Goal: Browse casually

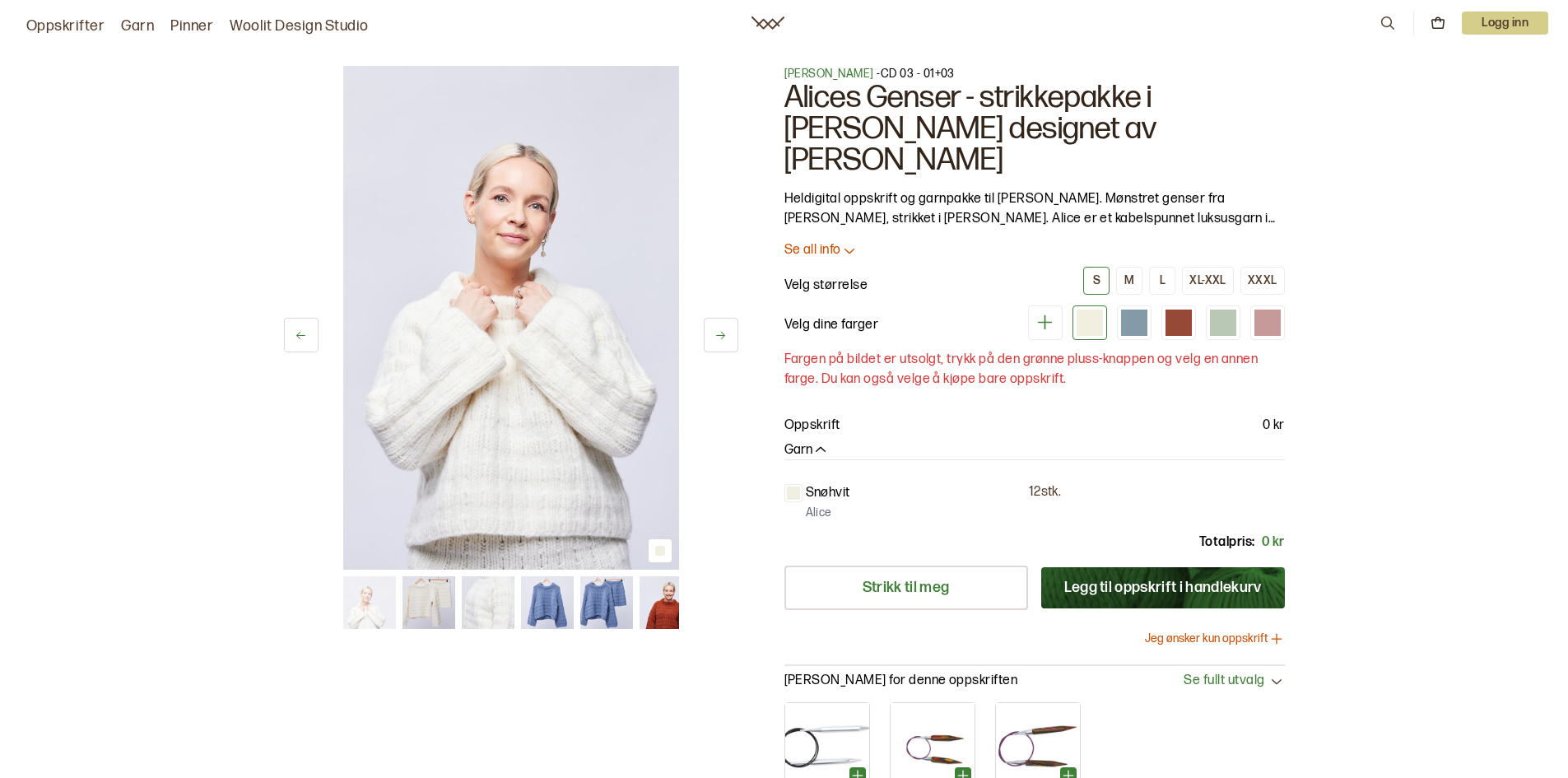
click at [594, 448] on img at bounding box center [511, 318] width 335 height 504
click at [431, 611] on img at bounding box center [429, 602] width 53 height 53
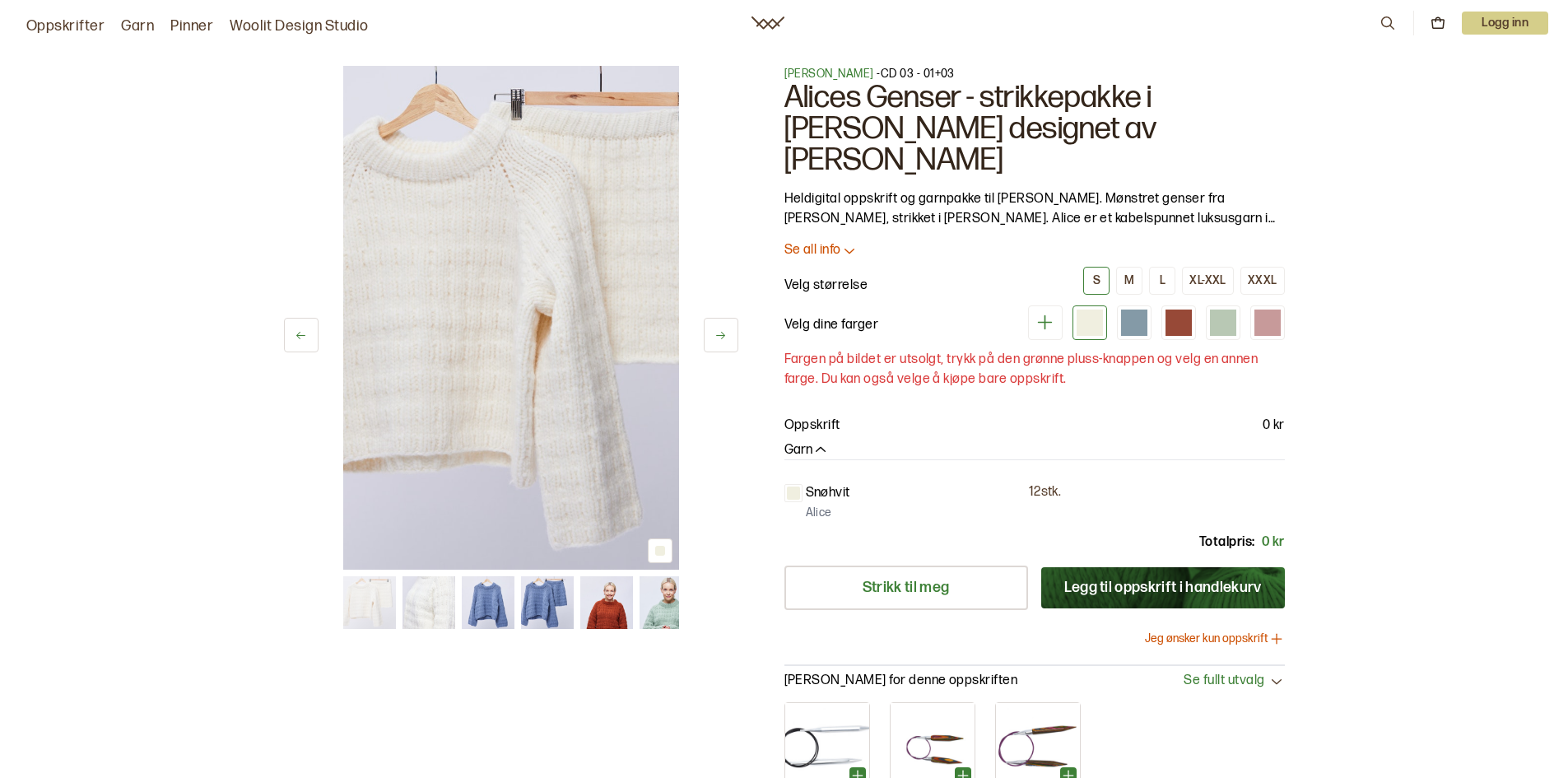
click at [455, 606] on div at bounding box center [511, 602] width 335 height 53
click at [492, 596] on img at bounding box center [487, 602] width 53 height 53
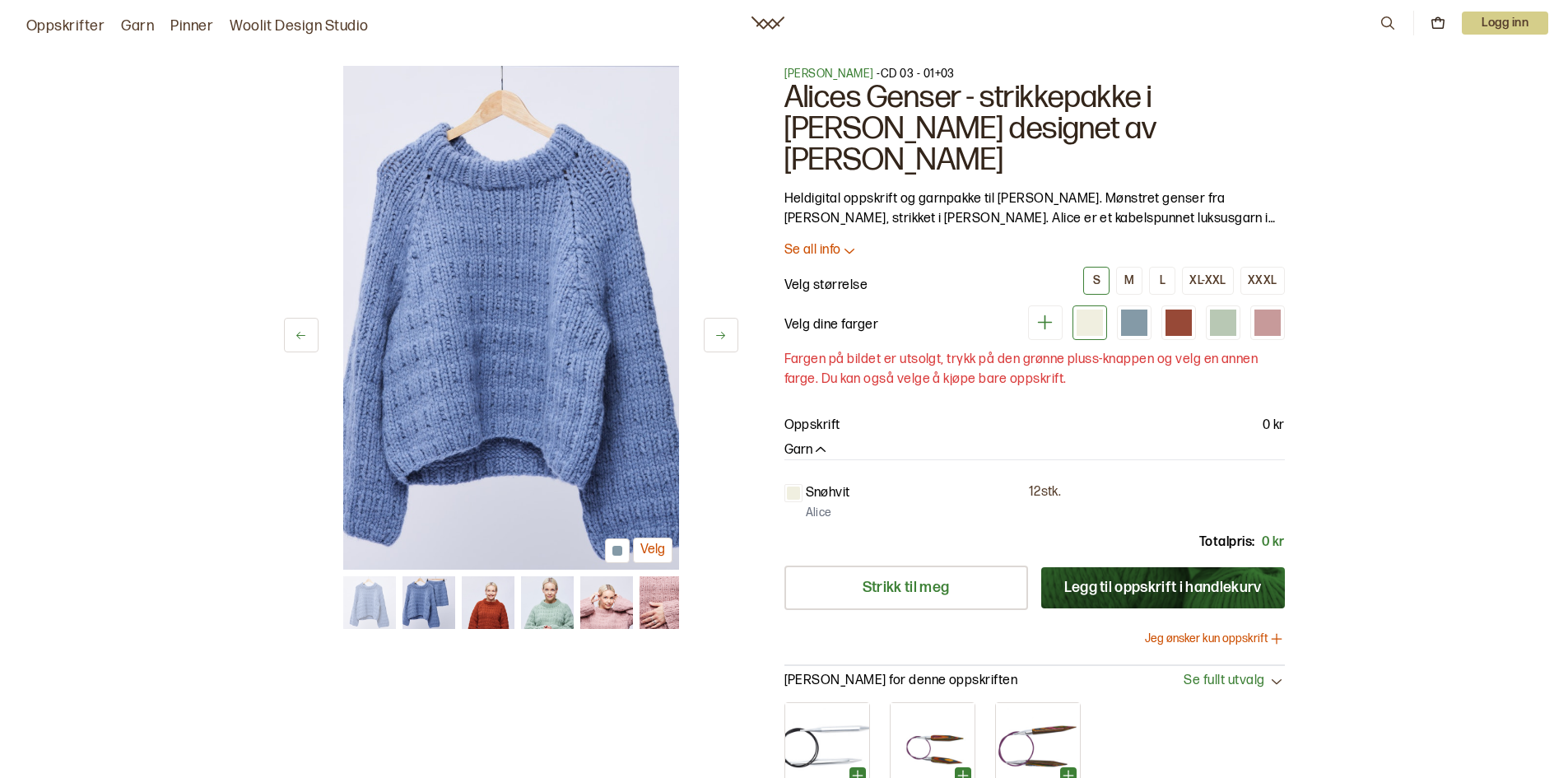
click at [491, 605] on img at bounding box center [487, 602] width 53 height 53
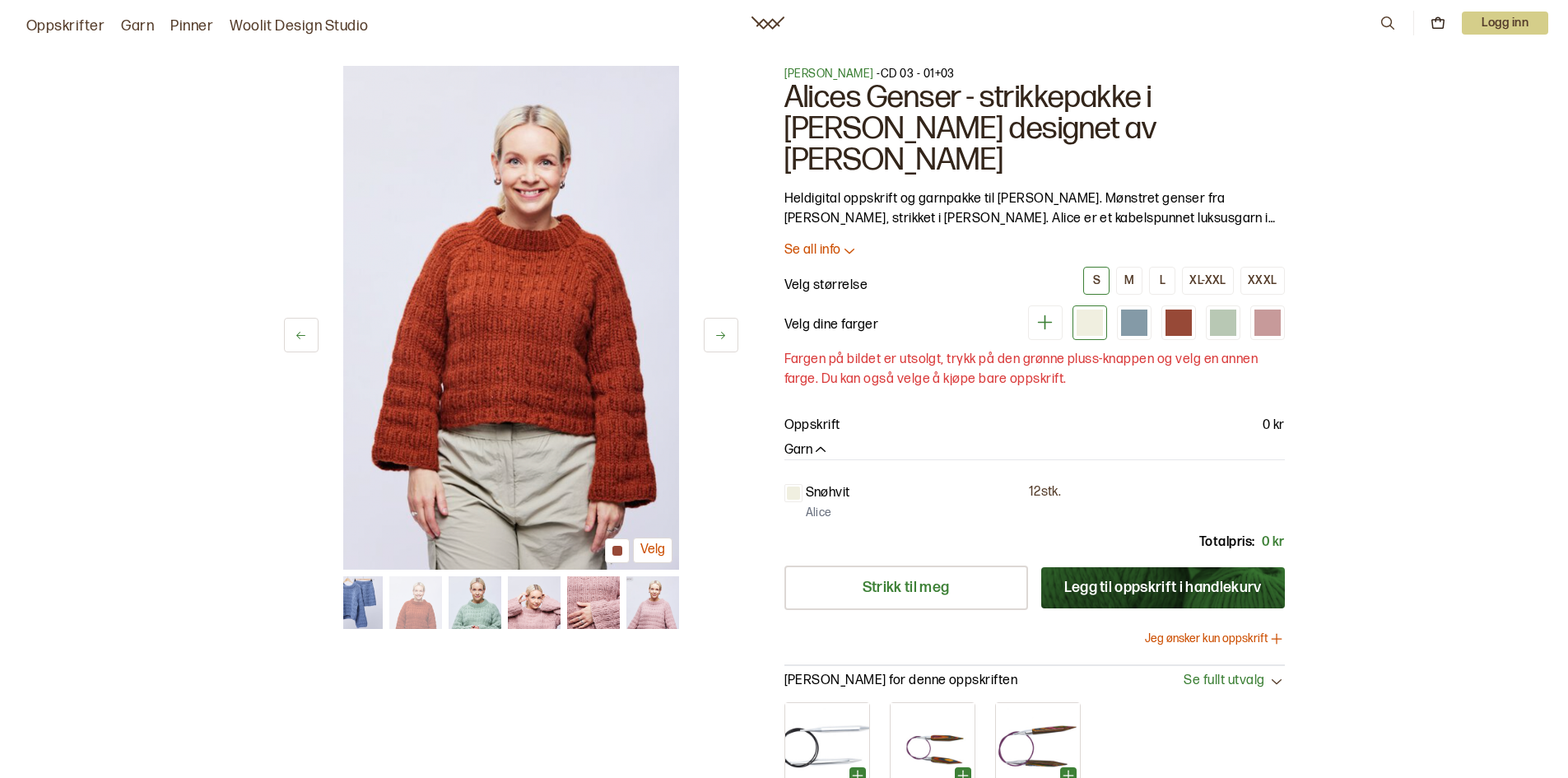
drag, startPoint x: 491, startPoint y: 605, endPoint x: 474, endPoint y: 613, distance: 18.8
click at [474, 613] on img at bounding box center [474, 602] width 53 height 53
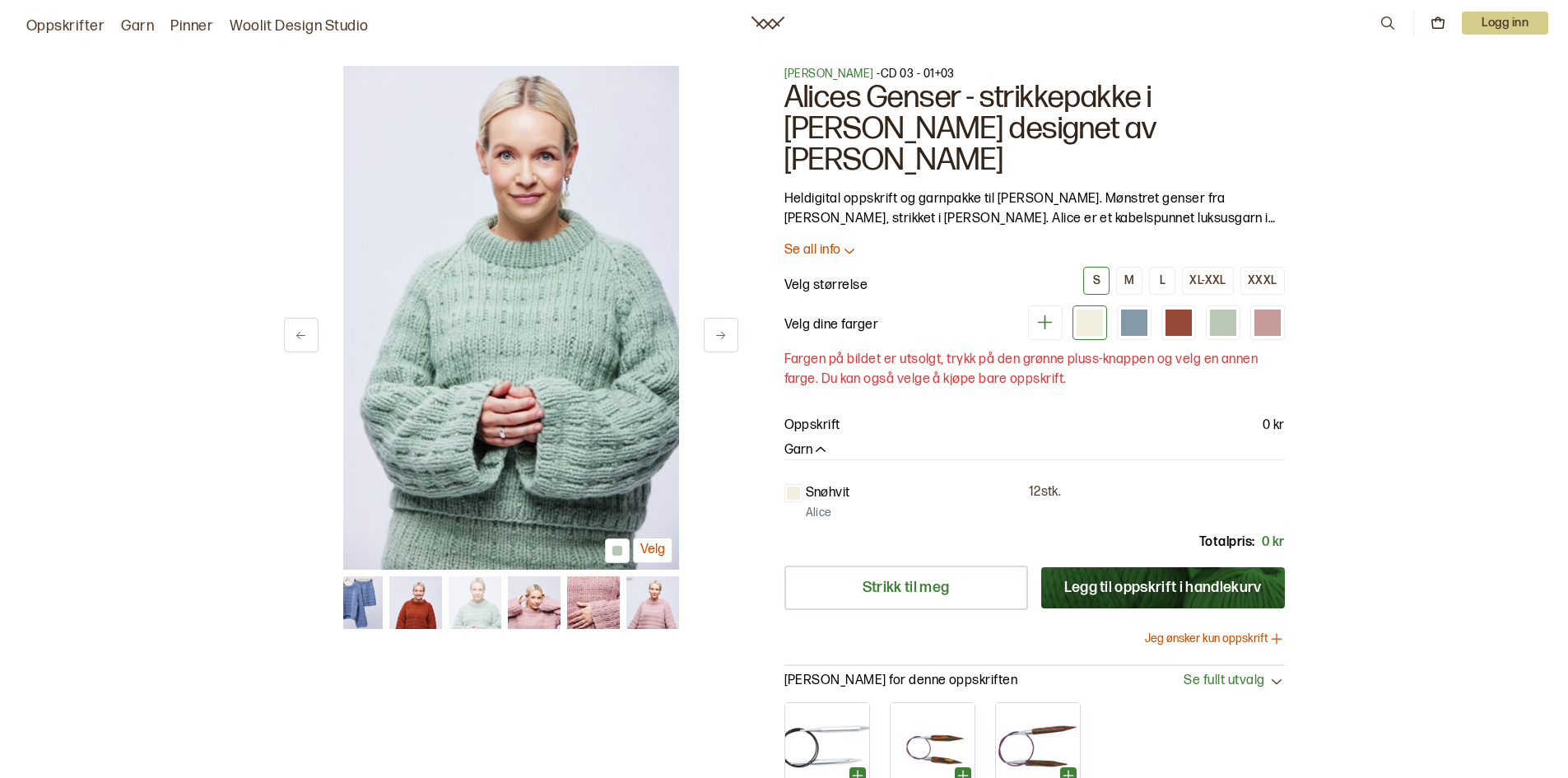
click at [514, 609] on img at bounding box center [533, 602] width 53 height 53
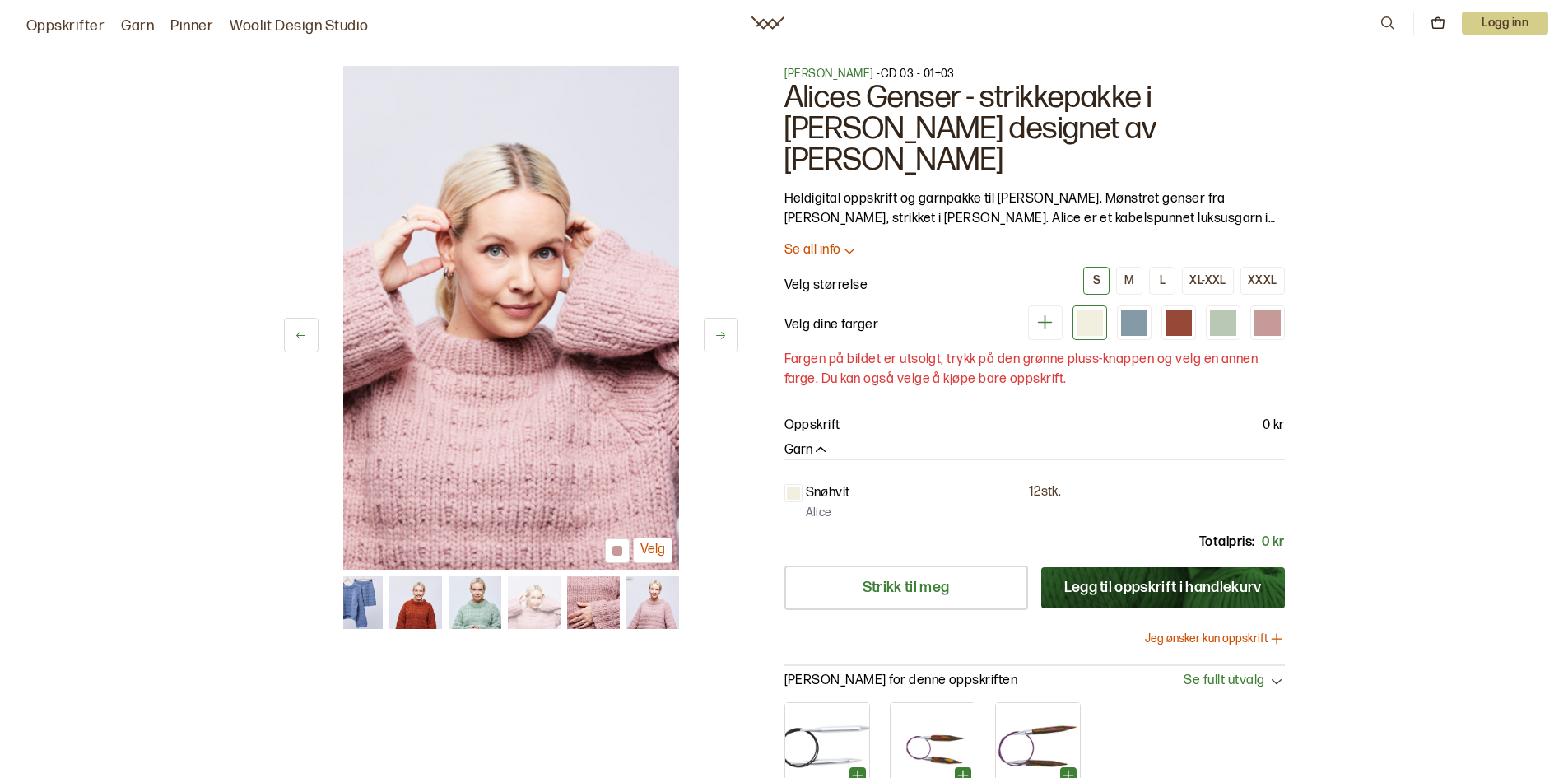
click at [593, 605] on img at bounding box center [592, 602] width 53 height 53
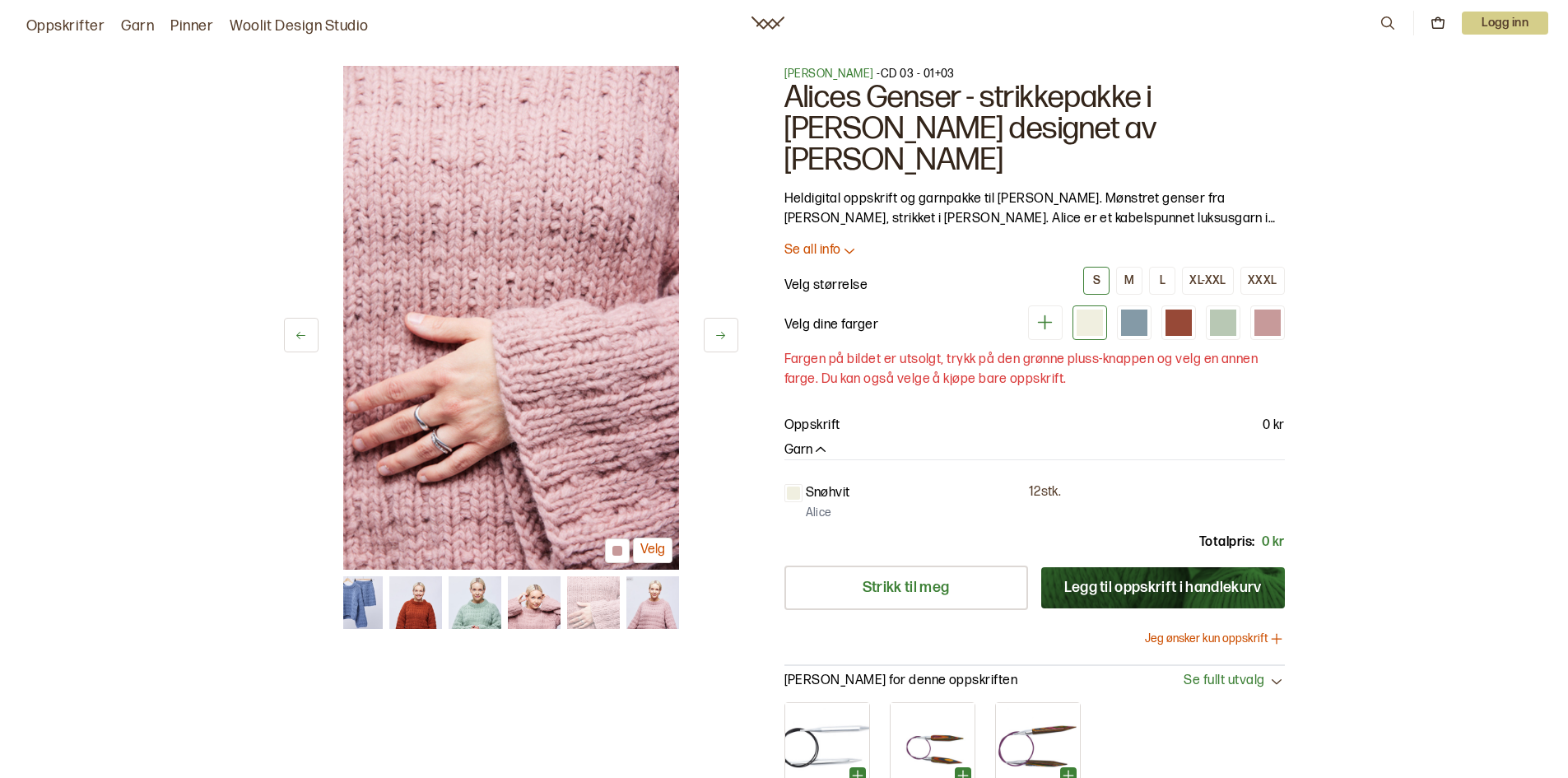
click at [643, 596] on img at bounding box center [651, 602] width 53 height 53
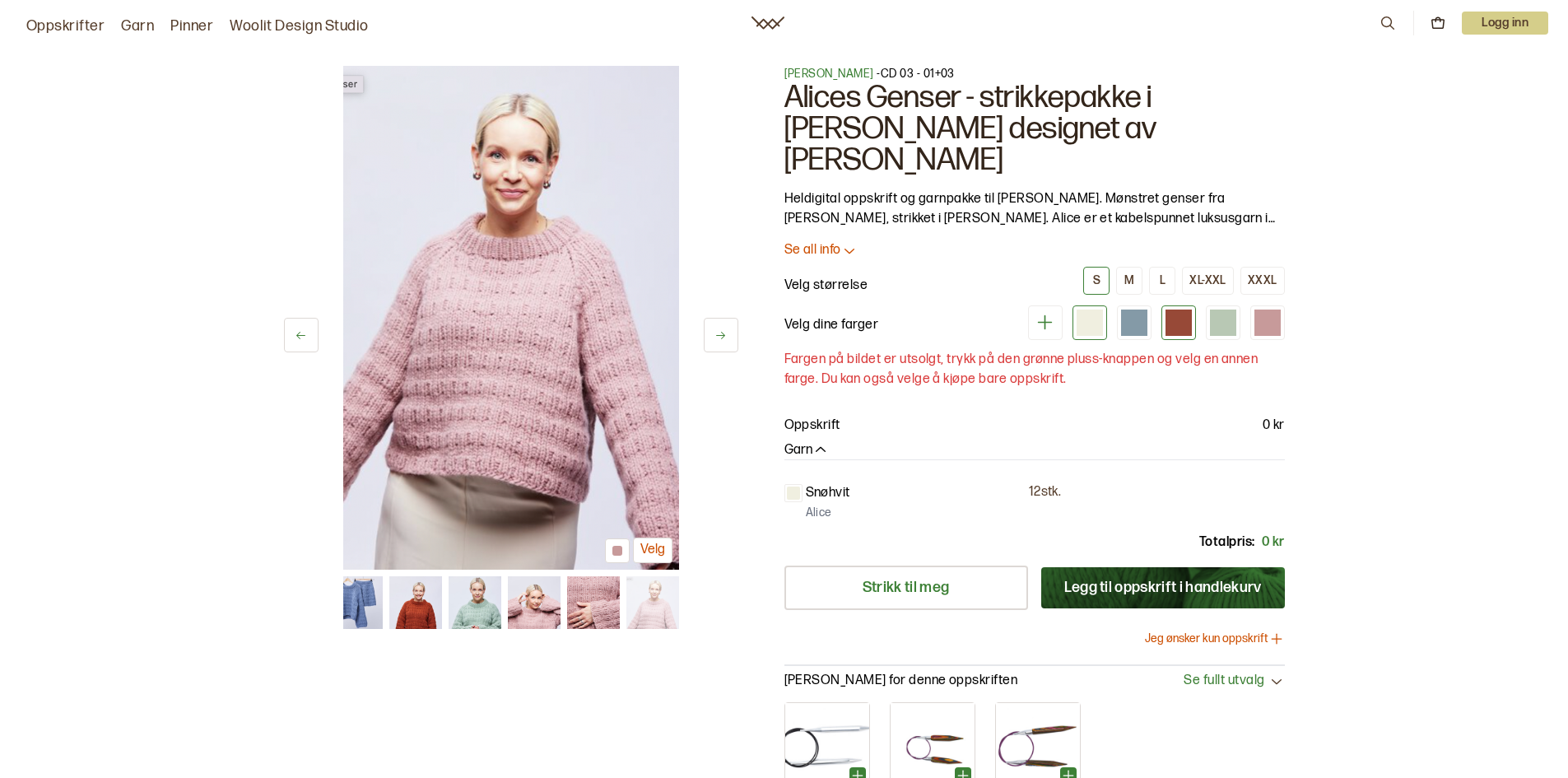
click at [1173, 310] on div at bounding box center [1178, 322] width 26 height 26
